Goal: Communication & Community: Participate in discussion

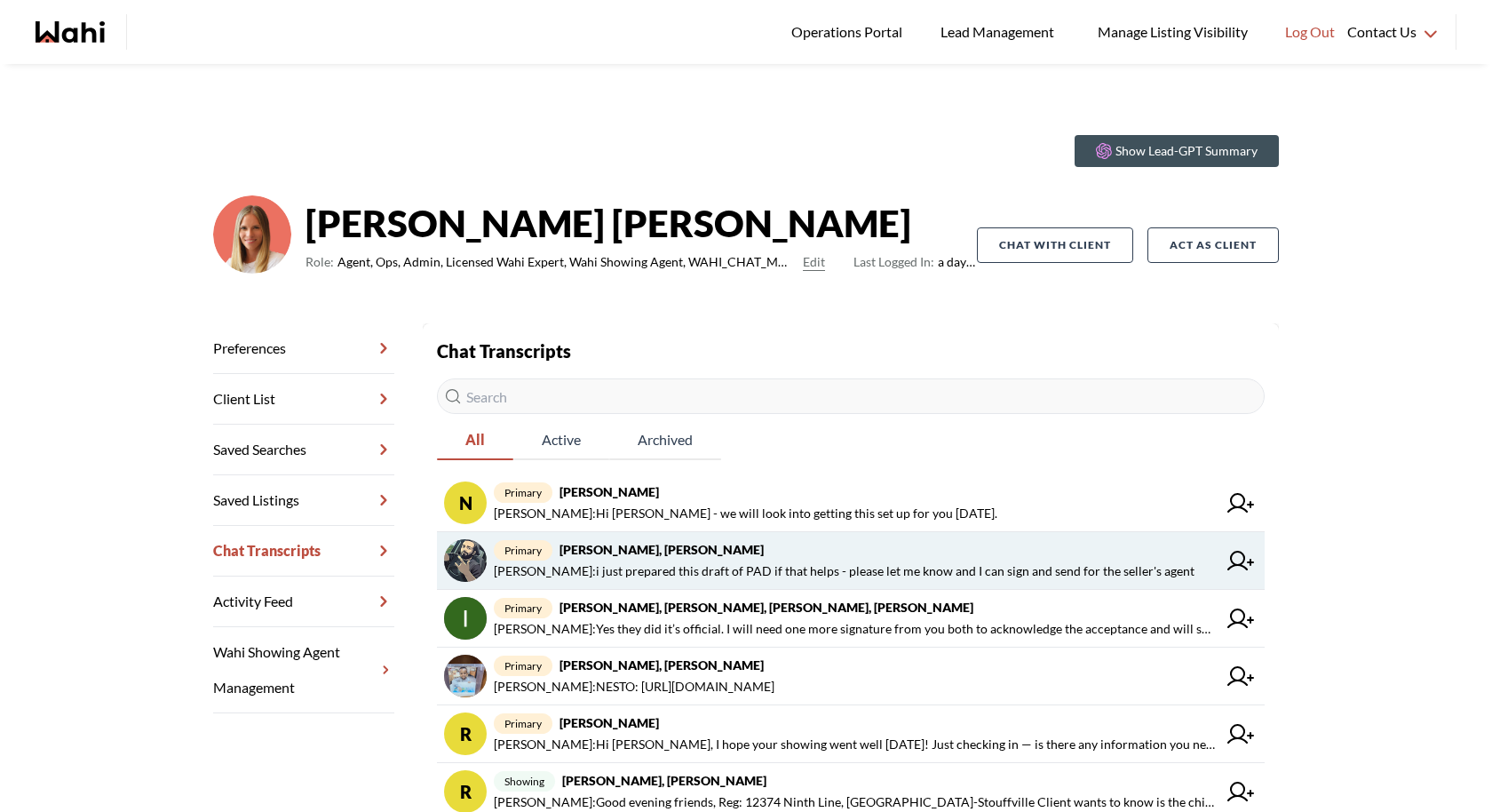
click at [809, 542] on span "primary [PERSON_NAME], [PERSON_NAME]" at bounding box center [855, 549] width 723 height 21
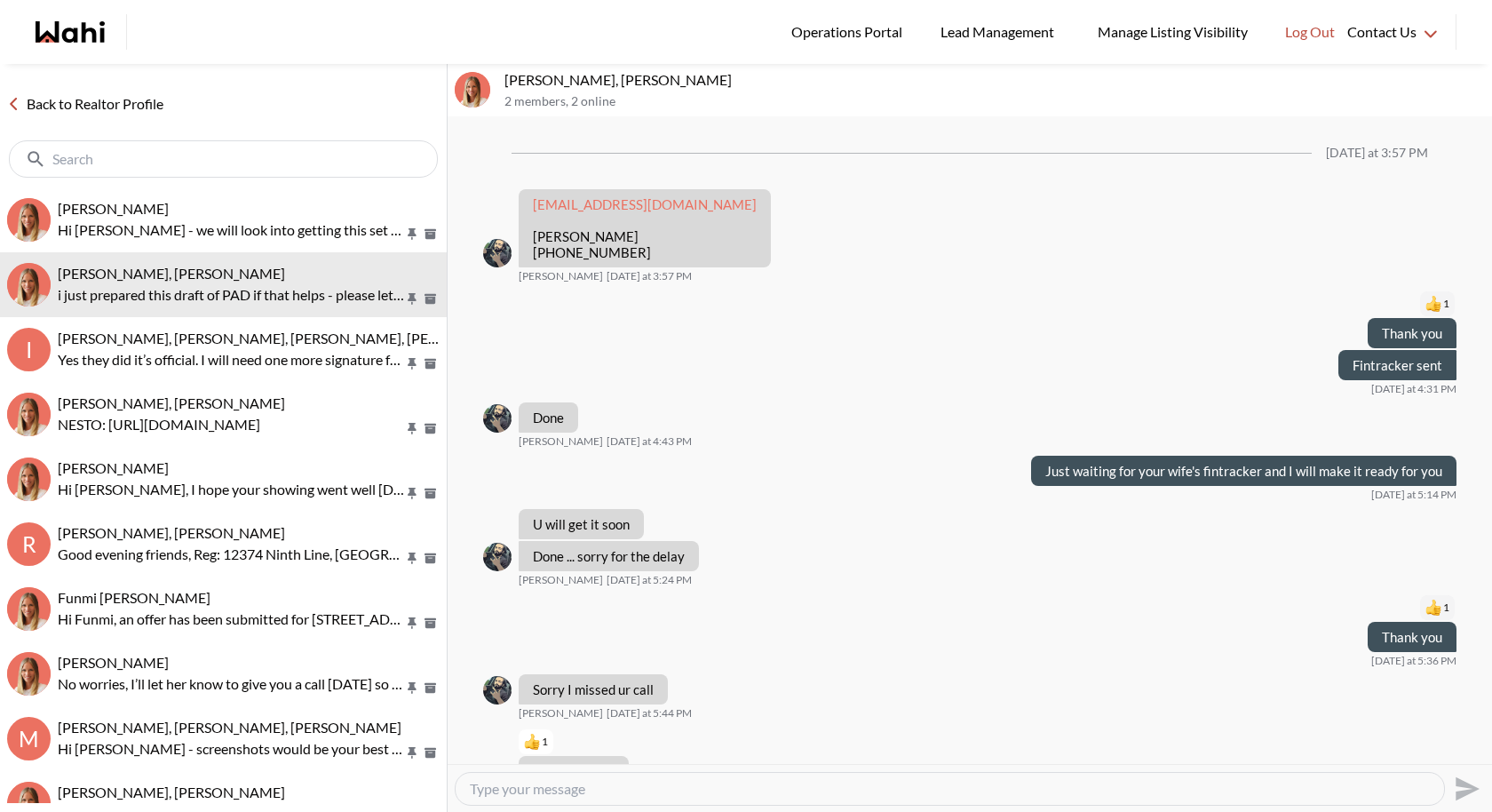
scroll to position [1128, 0]
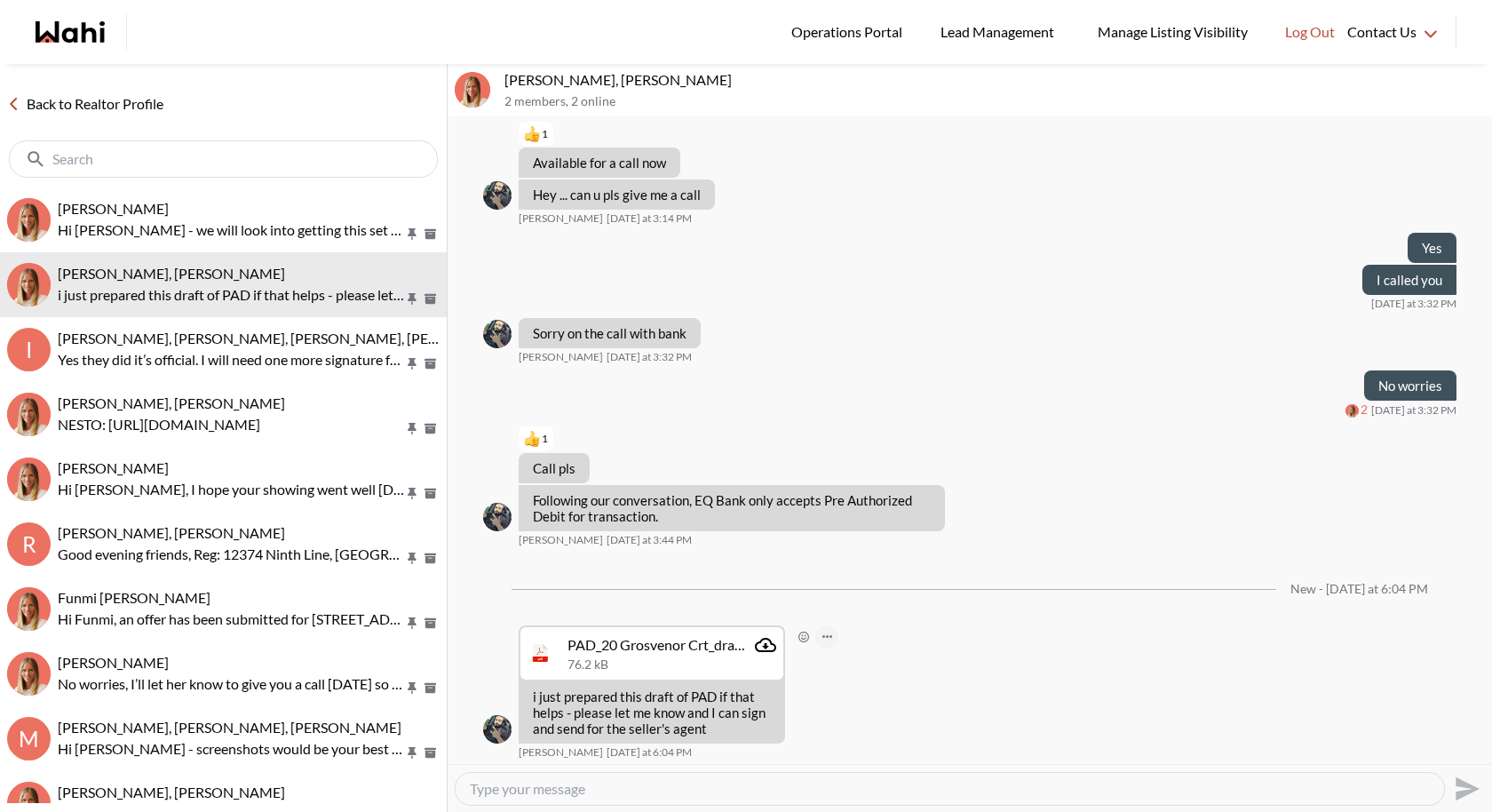
click at [824, 633] on button "Open Message Actions Menu" at bounding box center [827, 636] width 23 height 23
click at [858, 652] on div "Mark as unread Delete" at bounding box center [969, 441] width 1044 height 646
click at [804, 636] on icon "Open Reaction Selector" at bounding box center [804, 637] width 11 height 11
click at [852, 591] on div "Select Reaction: Thumbs up" at bounding box center [857, 596] width 16 height 16
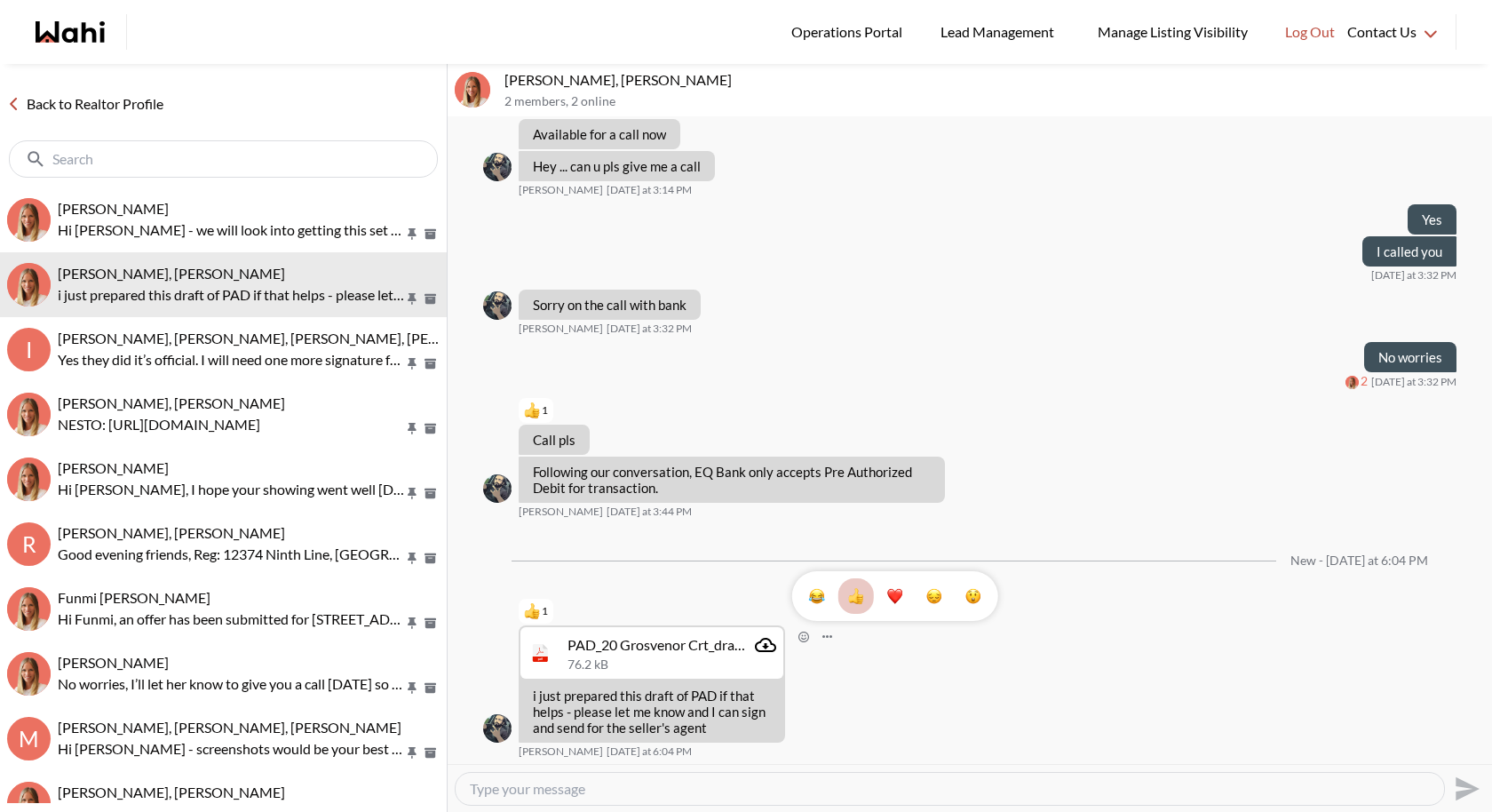
click at [888, 705] on div "1" at bounding box center [969, 441] width 1044 height 646
click at [607, 720] on p "i just prepared this draft of PAD if that helps - please let me know and I can …" at bounding box center [651, 712] width 238 height 48
click at [624, 648] on div "PAD_20 Grosvenor Crt_draft.pdf" at bounding box center [657, 646] width 180 height 18
click at [776, 644] on icon "Attachment" at bounding box center [765, 646] width 21 height 15
